Goal: Information Seeking & Learning: Learn about a topic

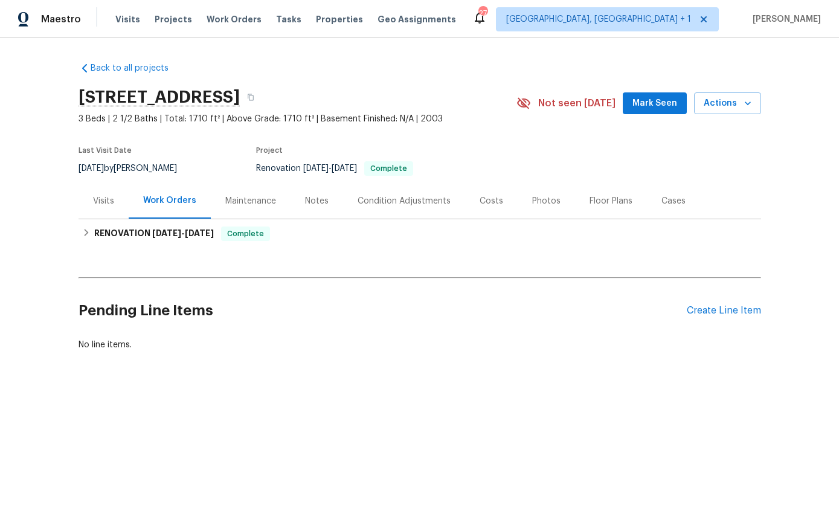
click at [544, 202] on div "Photos" at bounding box center [546, 201] width 28 height 12
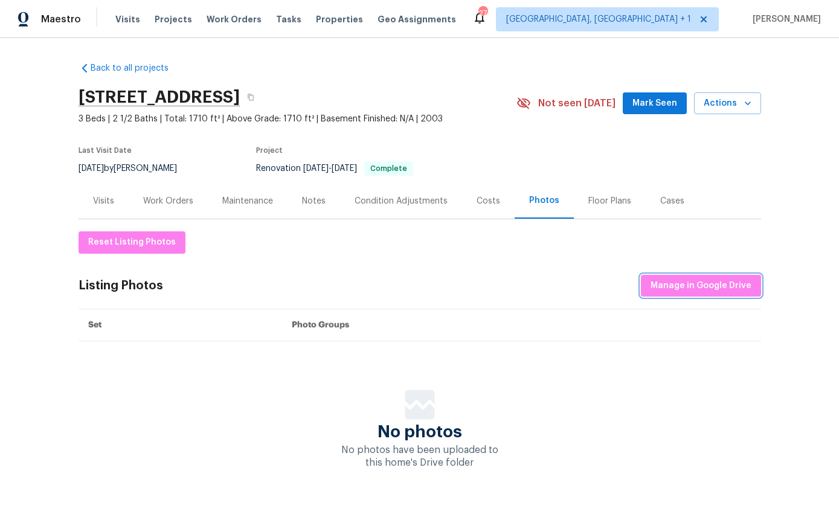
click at [718, 280] on span "Manage in Google Drive" at bounding box center [701, 286] width 101 height 15
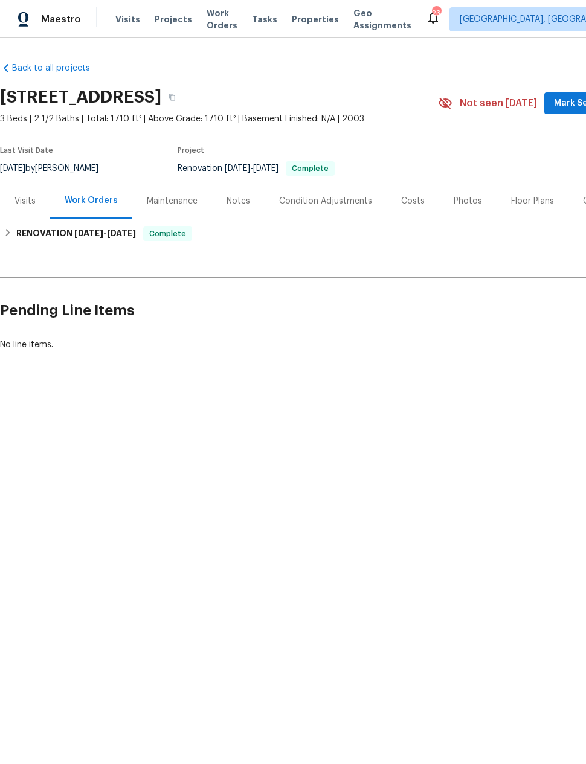
click at [468, 202] on div "Photos" at bounding box center [468, 201] width 28 height 12
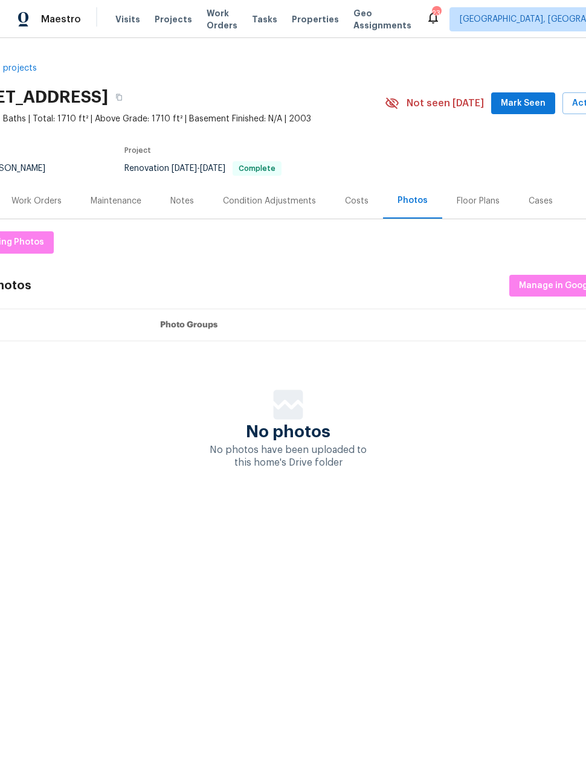
scroll to position [0, 61]
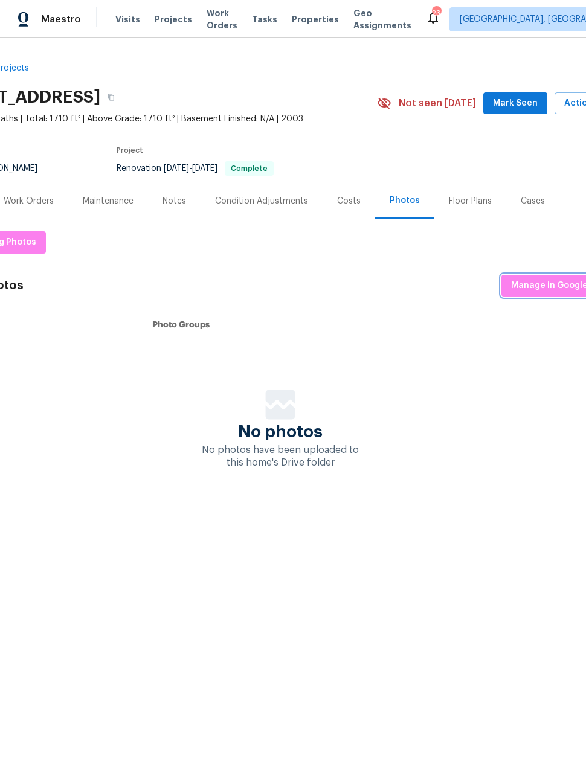
click at [541, 289] on span "Manage in Google Drive" at bounding box center [561, 286] width 101 height 15
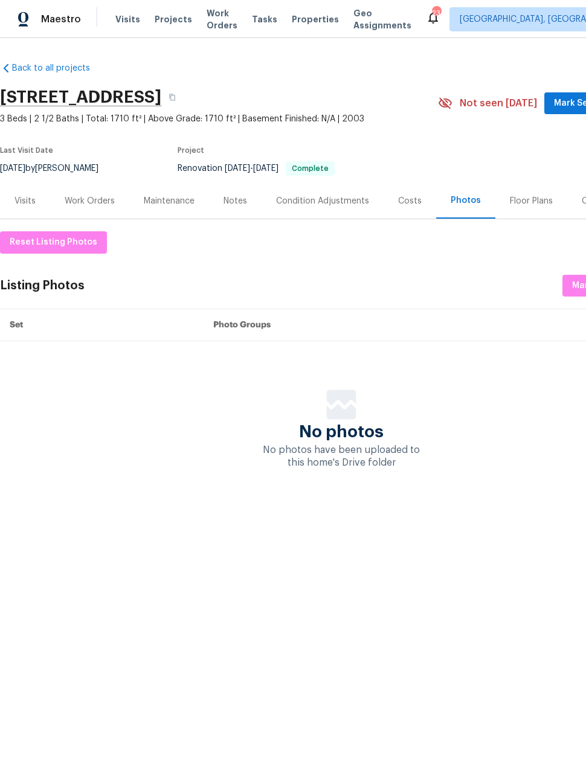
scroll to position [0, 0]
click at [32, 201] on div "Visits" at bounding box center [25, 201] width 21 height 12
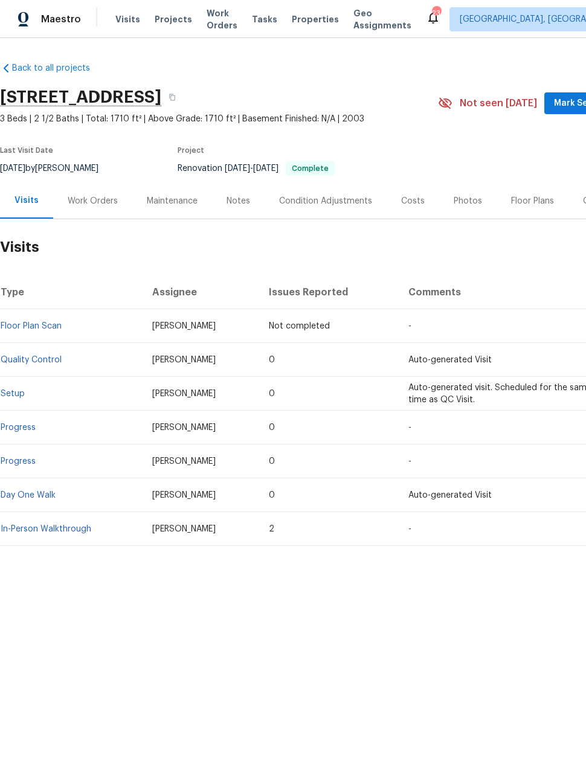
click at [526, 207] on div "Floor Plans" at bounding box center [533, 201] width 72 height 36
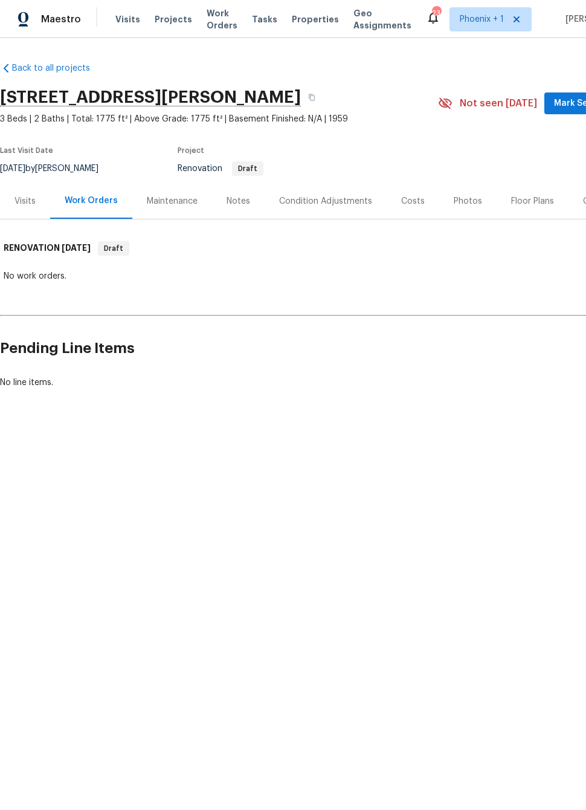
click at [526, 202] on div "Floor Plans" at bounding box center [532, 201] width 43 height 12
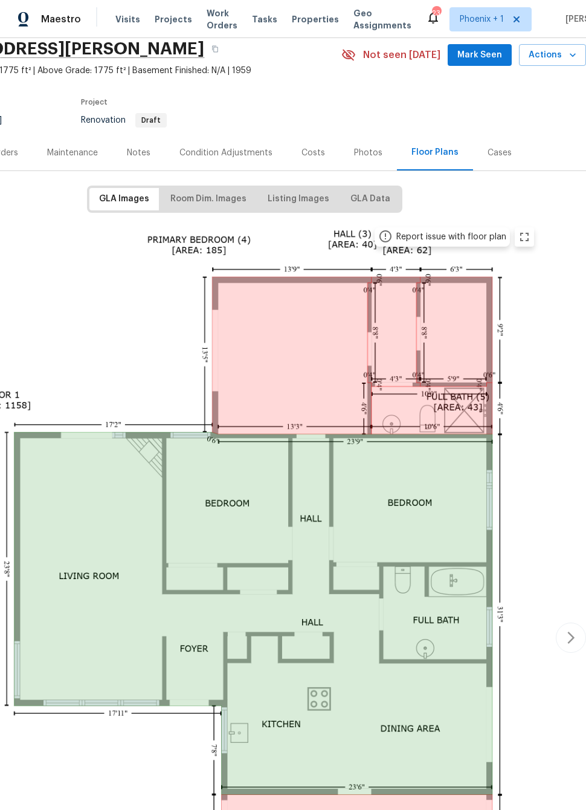
scroll to position [49, 97]
click at [224, 197] on span "Room Dim. Images" at bounding box center [208, 198] width 76 height 15
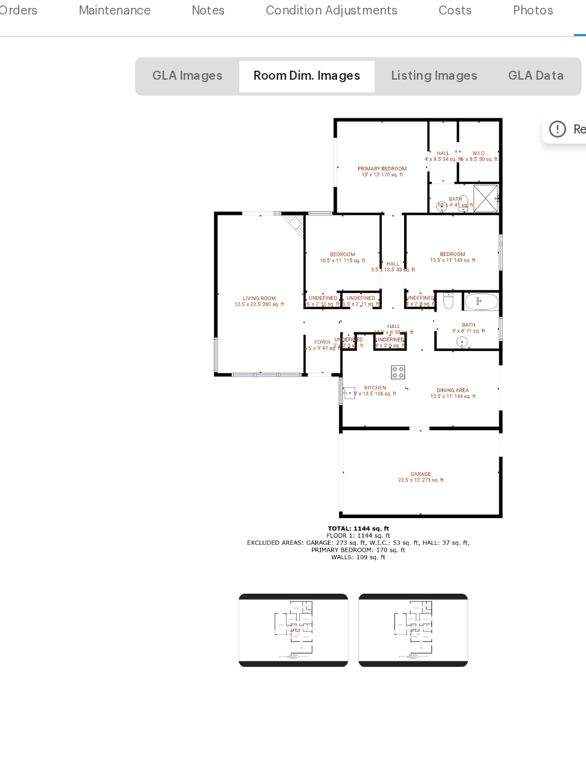
scroll to position [0, 0]
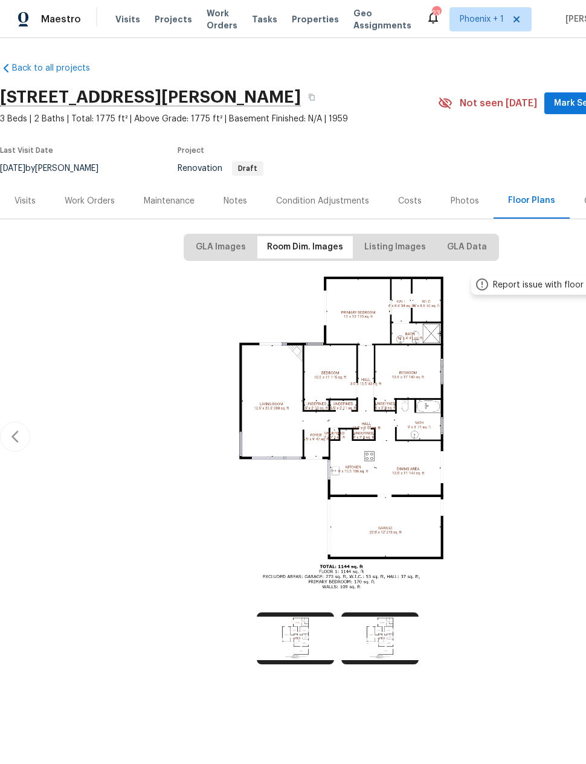
click at [30, 202] on div "Visits" at bounding box center [25, 201] width 21 height 12
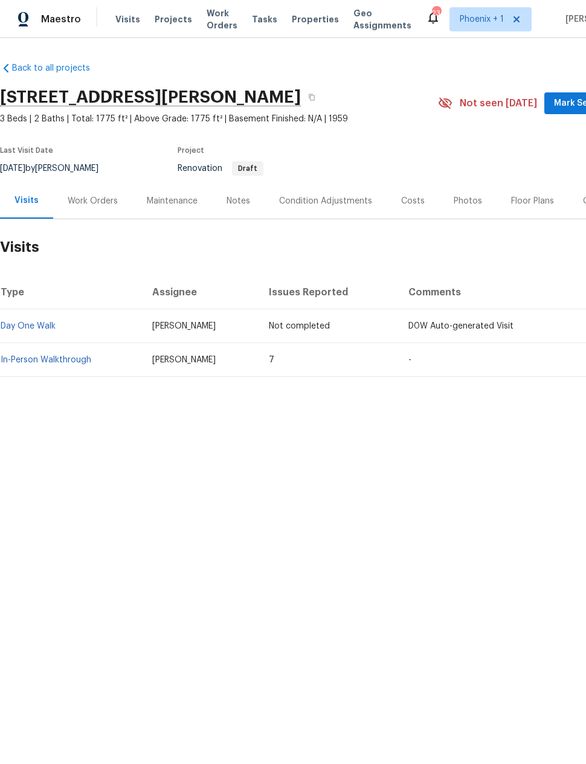
click at [50, 361] on link "In-Person Walkthrough" at bounding box center [46, 360] width 91 height 8
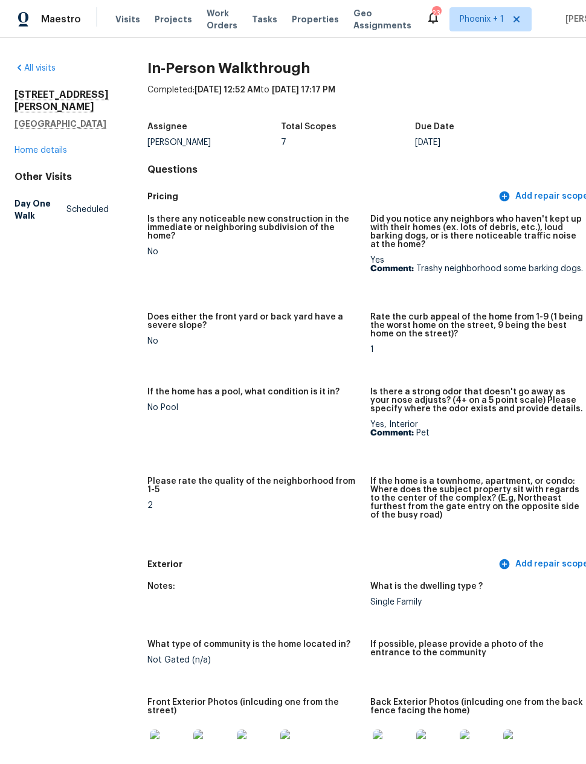
click at [42, 146] on link "Home details" at bounding box center [41, 150] width 53 height 8
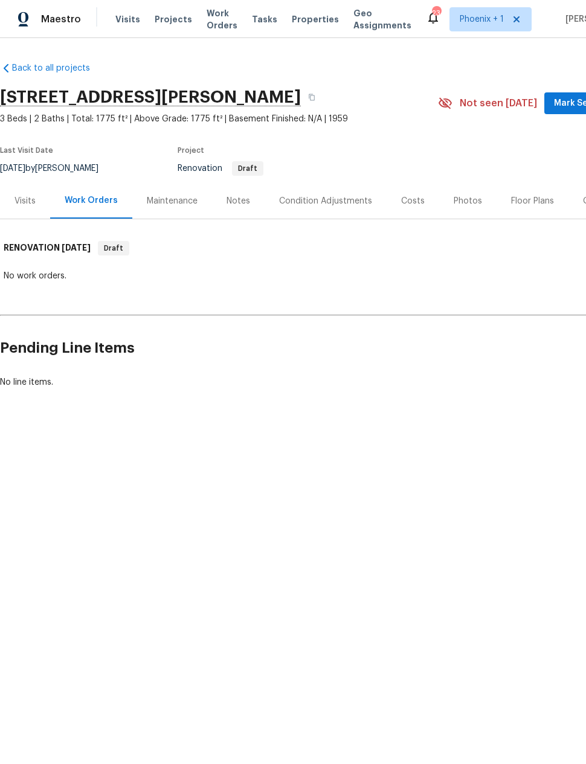
click at [234, 196] on div "Notes" at bounding box center [239, 201] width 24 height 12
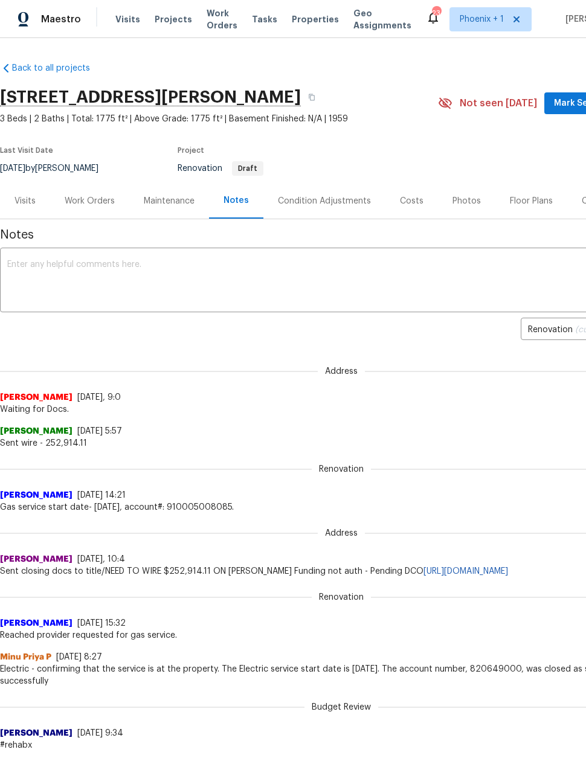
click at [314, 201] on div "Condition Adjustments" at bounding box center [324, 201] width 93 height 12
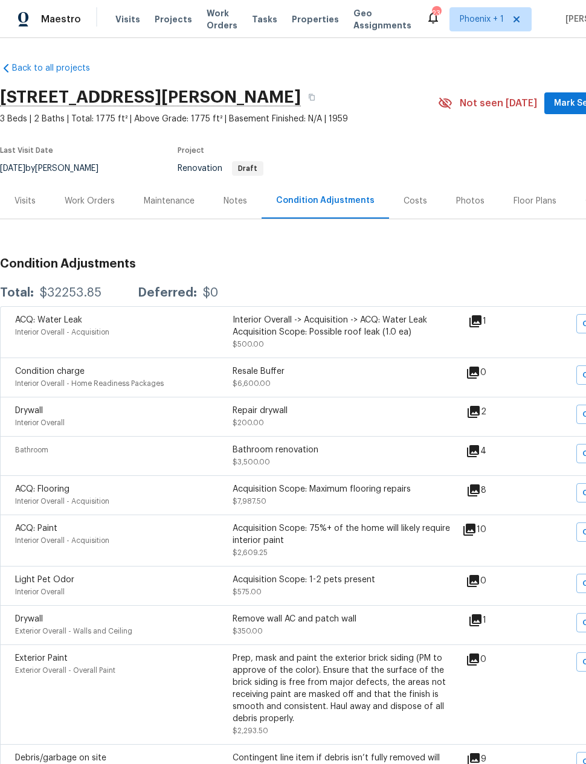
click at [87, 198] on div "Work Orders" at bounding box center [90, 201] width 50 height 12
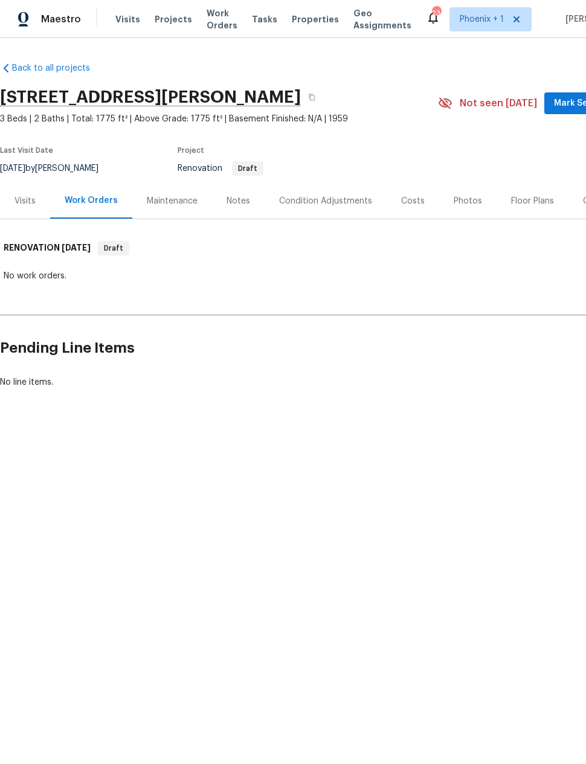
click at [332, 195] on div "Condition Adjustments" at bounding box center [325, 201] width 93 height 12
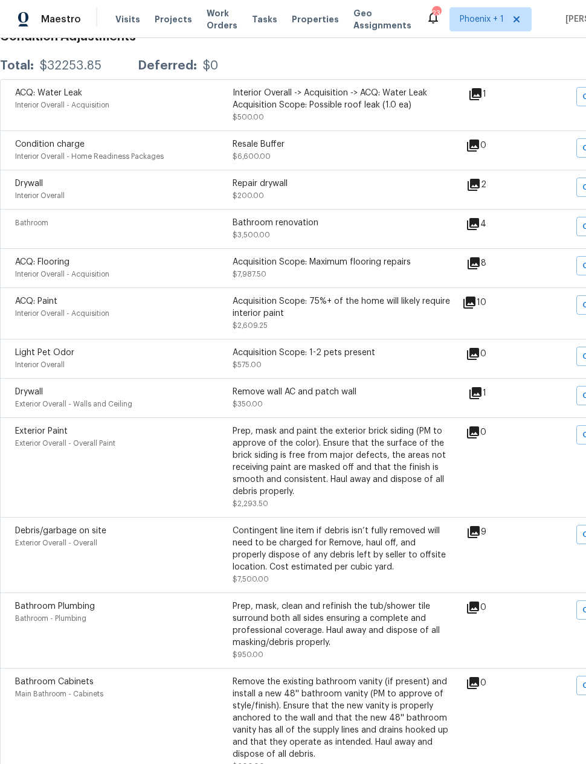
scroll to position [227, 0]
click at [480, 228] on icon at bounding box center [473, 225] width 15 height 15
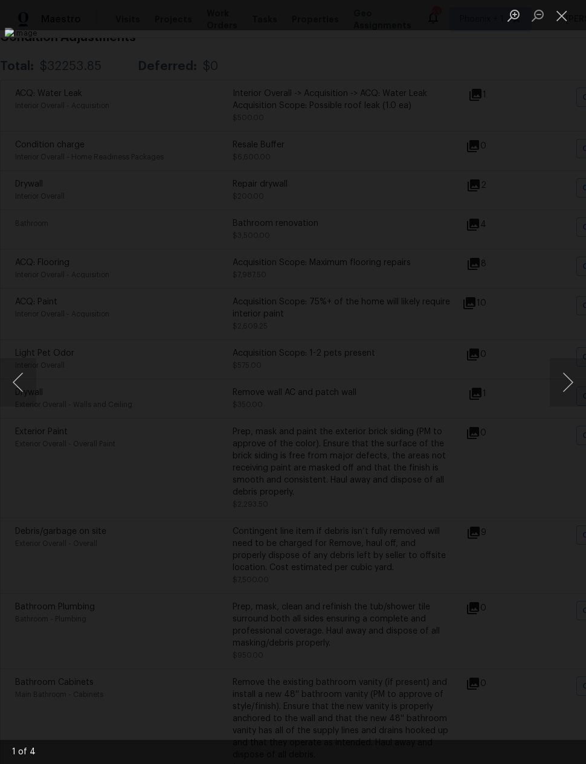
click at [573, 378] on button "Next image" at bounding box center [568, 382] width 36 height 48
click at [27, 363] on button "Previous image" at bounding box center [18, 382] width 36 height 48
click at [27, 361] on button "Previous image" at bounding box center [18, 382] width 36 height 48
click at [566, 381] on button "Next image" at bounding box center [568, 382] width 36 height 48
click at [568, 379] on button "Next image" at bounding box center [568, 382] width 36 height 48
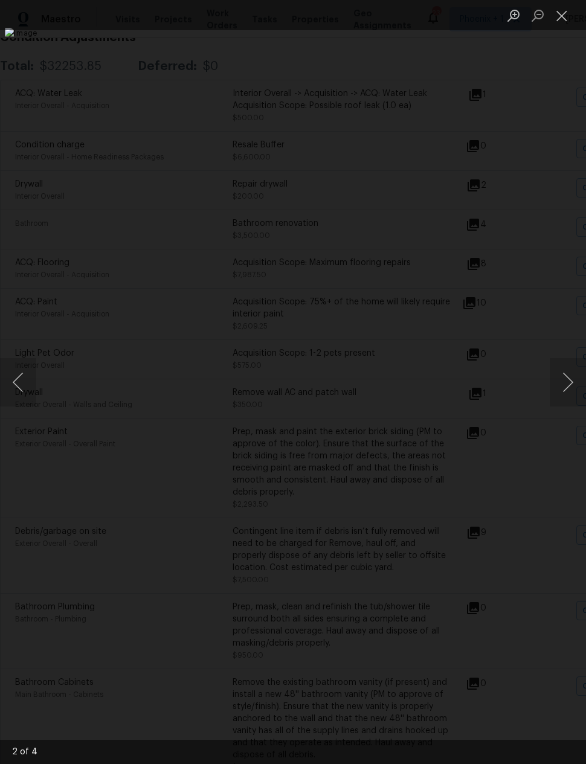
click at [560, 381] on button "Next image" at bounding box center [568, 382] width 36 height 48
click at [565, 367] on button "Next image" at bounding box center [568, 382] width 36 height 48
click at [561, 382] on button "Next image" at bounding box center [568, 382] width 36 height 48
click at [566, 382] on button "Next image" at bounding box center [568, 382] width 36 height 48
click at [567, 385] on button "Next image" at bounding box center [568, 382] width 36 height 48
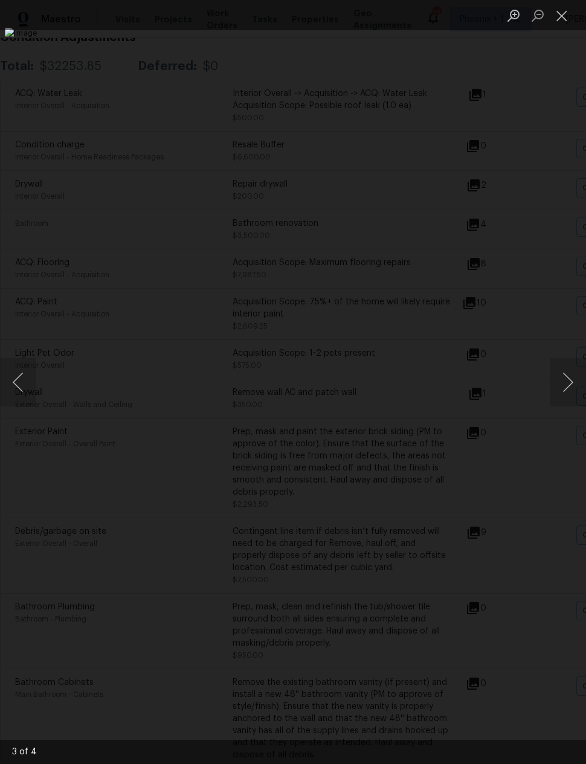
click at [567, 377] on button "Next image" at bounding box center [568, 382] width 36 height 48
click at [567, 379] on button "Next image" at bounding box center [568, 382] width 36 height 48
click at [565, 382] on button "Next image" at bounding box center [568, 382] width 36 height 48
click at [562, 384] on button "Next image" at bounding box center [568, 382] width 36 height 48
click at [563, 384] on button "Next image" at bounding box center [568, 382] width 36 height 48
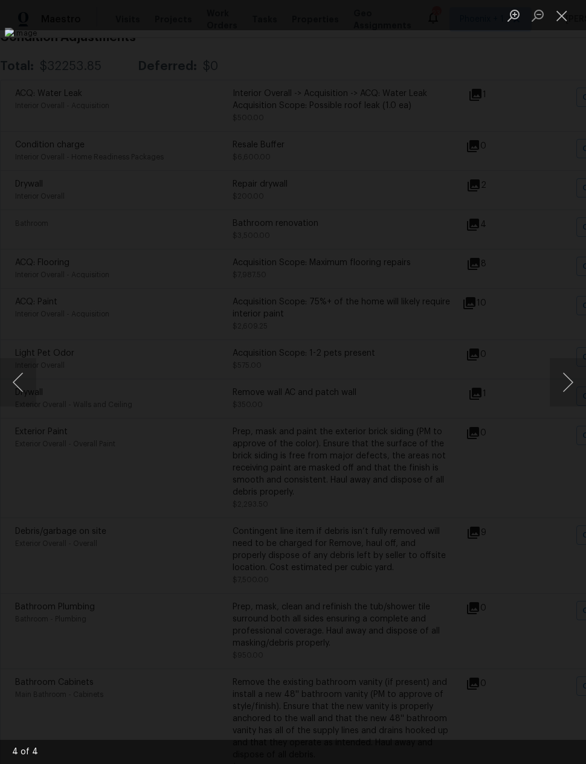
click at [471, 662] on div "Lightbox" at bounding box center [293, 382] width 586 height 764
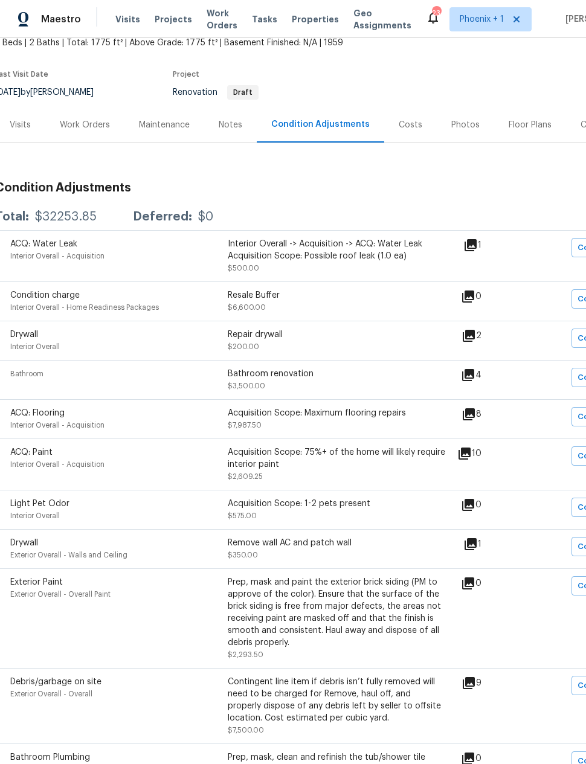
scroll to position [83, 3]
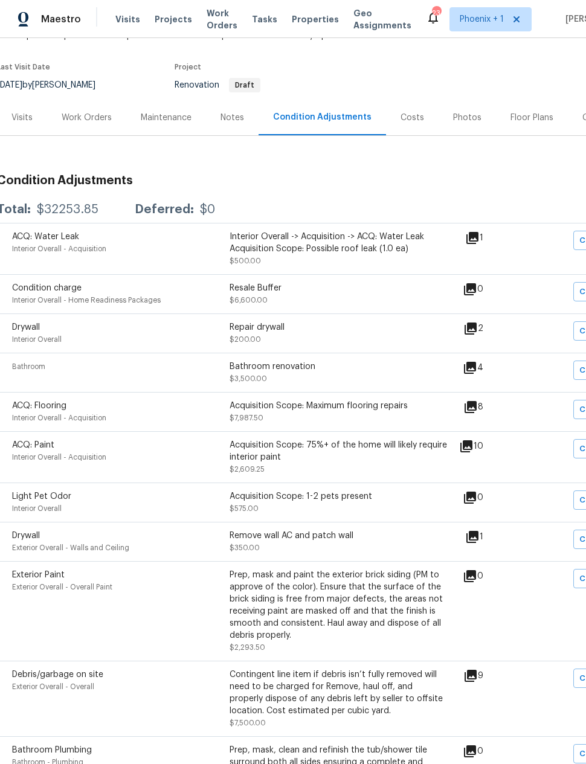
click at [395, 615] on div "Prep, mask and paint the exterior brick siding (PM to approve of the color). En…" at bounding box center [339, 605] width 218 height 73
click at [402, 608] on div "Prep, mask and paint the exterior brick siding (PM to approve of the color). En…" at bounding box center [339, 605] width 218 height 73
click at [385, 609] on div "Prep, mask and paint the exterior brick siding (PM to approve of the color). En…" at bounding box center [339, 605] width 218 height 73
click at [277, 607] on div "Prep, mask and paint the exterior brick siding (PM to approve of the color). En…" at bounding box center [339, 605] width 218 height 73
click at [46, 591] on span "Exterior Overall - Overall Paint" at bounding box center [62, 587] width 100 height 7
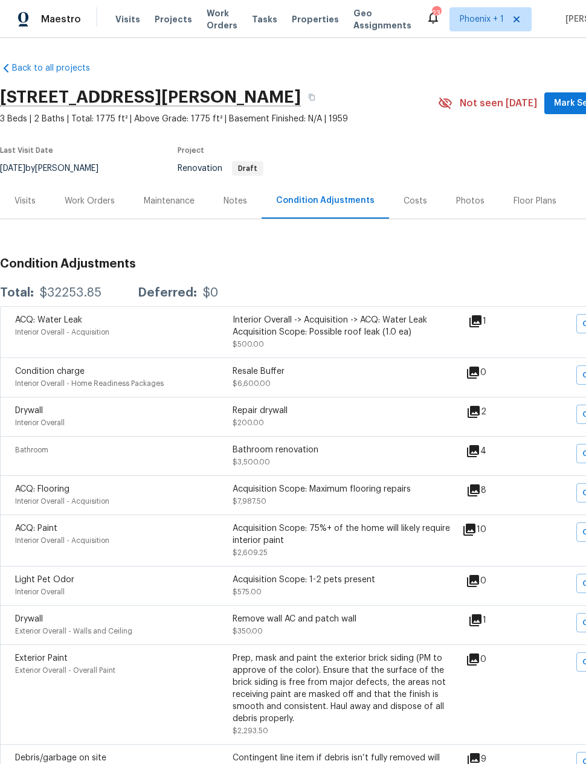
scroll to position [0, 0]
click at [27, 195] on div "Visits" at bounding box center [25, 201] width 21 height 12
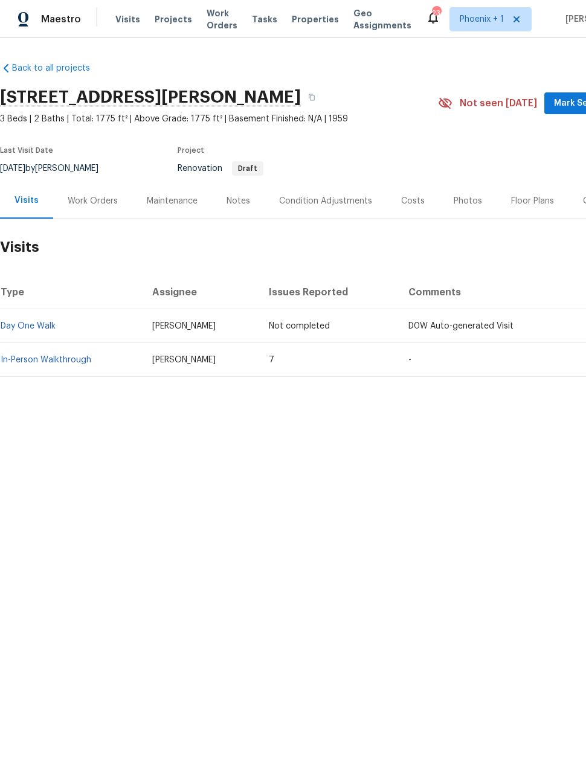
click at [68, 363] on link "In-Person Walkthrough" at bounding box center [46, 360] width 91 height 8
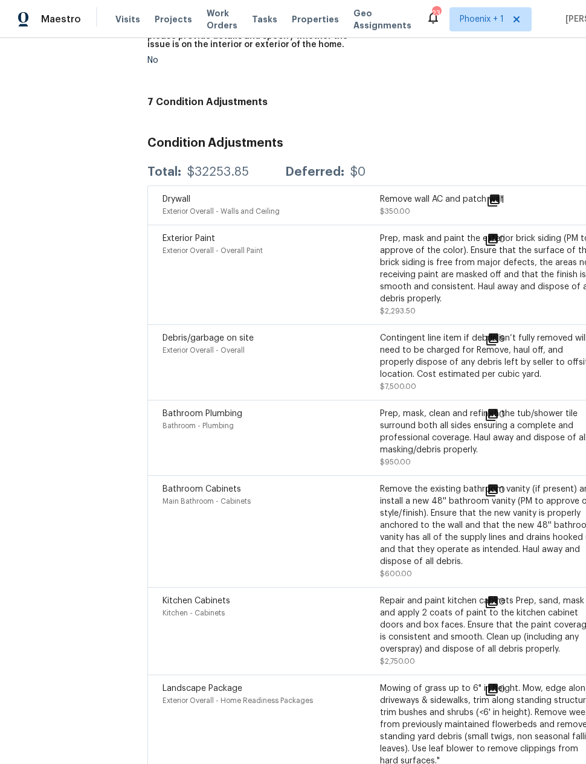
scroll to position [48, 0]
